Goal: Transaction & Acquisition: Purchase product/service

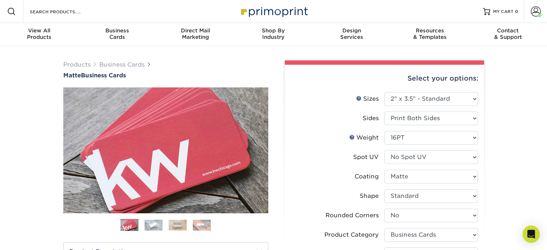
select select "2.00x3.50"
select select "0"
select select "3b5148f1-0588-4f88-a218-97bcfdce65c1"
select select "upload"
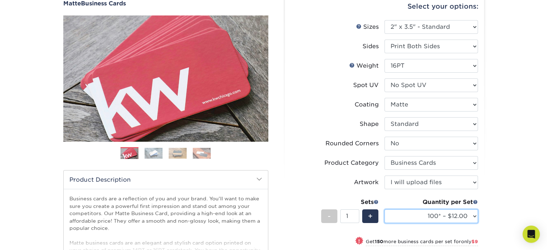
click at [469, 218] on select "100* – $12.00 250* – $21.00 500 – $42.00 1000 – $53.00 2500 – $95.00 5000 – $18…" at bounding box center [432, 216] width 94 height 14
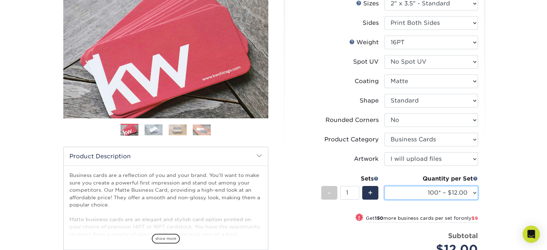
scroll to position [108, 0]
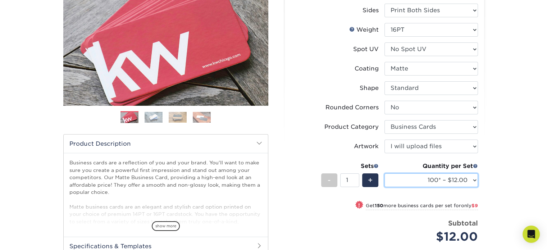
click at [475, 181] on select "100* – $12.00 250* – $21.00 500 – $42.00 1000 – $53.00 2500 – $95.00 5000 – $18…" at bounding box center [432, 180] width 94 height 14
click at [472, 181] on select "100* – $12.00 250* – $21.00 500 – $42.00 1000 – $53.00 2500 – $95.00 5000 – $18…" at bounding box center [432, 180] width 94 height 14
click at [505, 70] on div "Products Business Cards Matte Business Cards Previous Next 100 $ 9" at bounding box center [273, 152] width 547 height 428
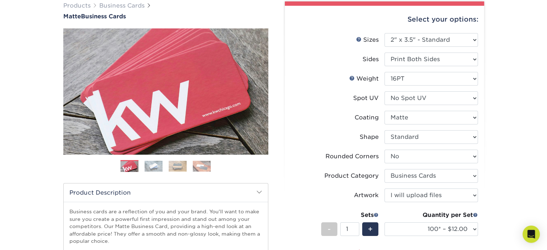
scroll to position [72, 0]
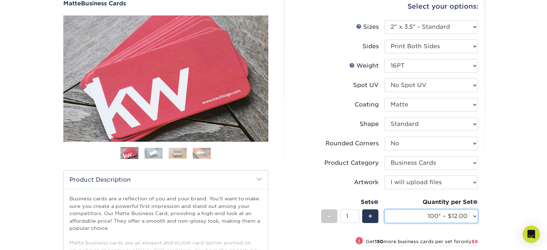
click at [472, 215] on select "100* – $12.00 250* – $21.00 500 – $42.00 1000 – $53.00 2500 – $95.00 5000 – $18…" at bounding box center [432, 216] width 94 height 14
click at [494, 197] on div "Products Business Cards Matte Business Cards Previous Next 100 $ 9" at bounding box center [273, 188] width 547 height 428
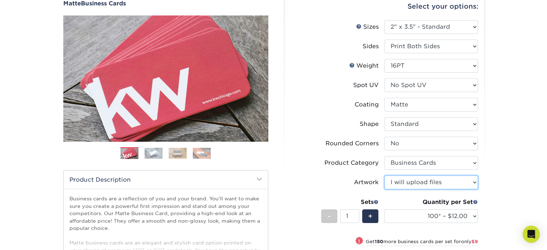
click at [451, 183] on select "Please Select I will upload files I need a design - $100" at bounding box center [432, 183] width 94 height 14
click at [467, 186] on select "Please Select I will upload files I need a design - $100" at bounding box center [432, 183] width 94 height 14
click at [505, 180] on div "Products Business Cards Matte Business Cards Previous Next 100 $ 9" at bounding box center [273, 188] width 547 height 428
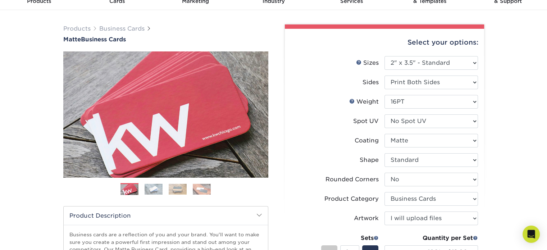
scroll to position [36, 0]
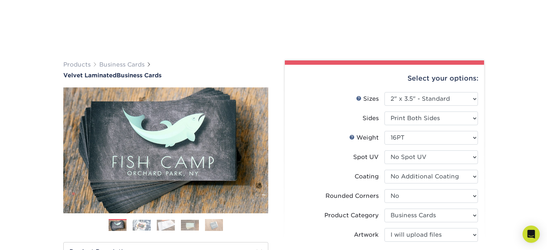
select select "2.00x3.50"
select select "0"
select select "3b5148f1-0588-4f88-a218-97bcfdce65c1"
select select "upload"
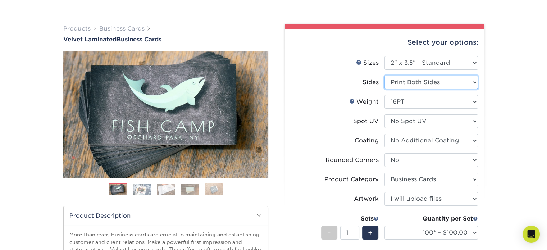
scroll to position [72, 0]
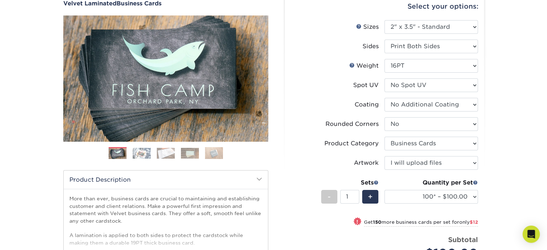
click at [219, 148] on img at bounding box center [214, 153] width 18 height 12
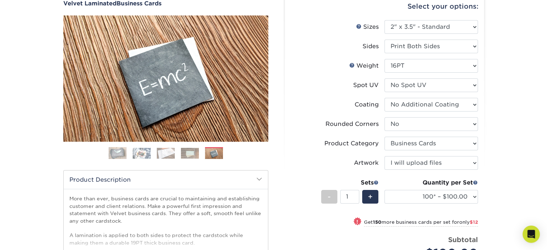
click at [191, 154] on img at bounding box center [190, 153] width 18 height 11
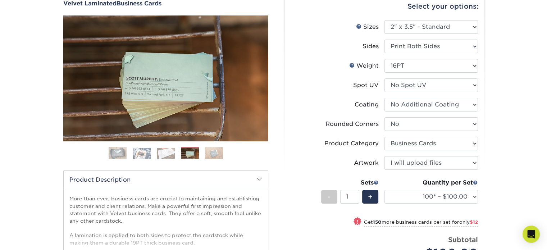
click at [166, 153] on img at bounding box center [166, 153] width 18 height 11
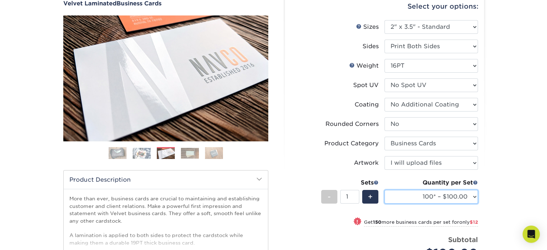
click at [476, 196] on select "100* – $100.00 250* – $112.00 500 – $120.00 1000 – $156.00 2500 – $307.00 5000 …" at bounding box center [432, 197] width 94 height 14
click at [492, 189] on div "Products Business Cards Velvet Laminated Business Cards Previous Next" at bounding box center [273, 178] width 547 height 409
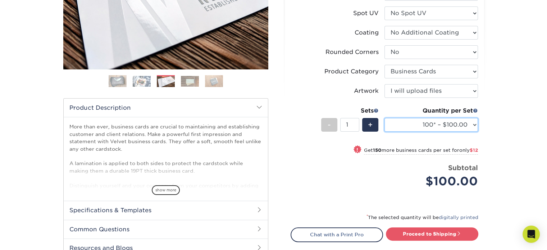
click at [474, 125] on select "100* – $100.00 250* – $112.00 500 – $120.00 1000 – $156.00 2500 – $307.00 5000 …" at bounding box center [432, 125] width 94 height 14
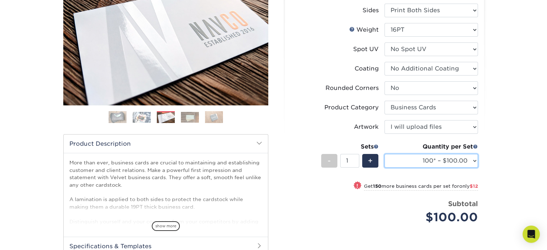
scroll to position [108, 0]
